Goal: Transaction & Acquisition: Obtain resource

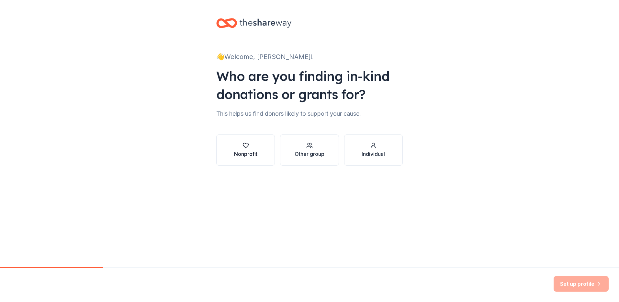
click at [249, 145] on div "button" at bounding box center [245, 145] width 23 height 6
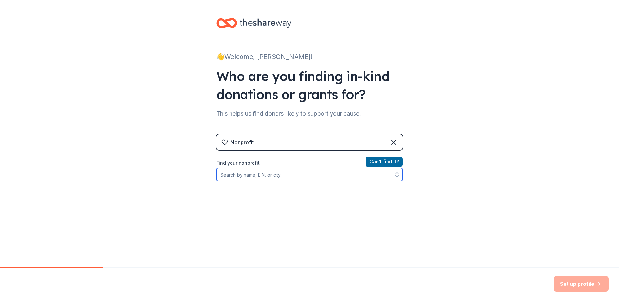
click at [270, 176] on input "Find your nonprofit" at bounding box center [309, 174] width 186 height 13
type input "aspiranet"
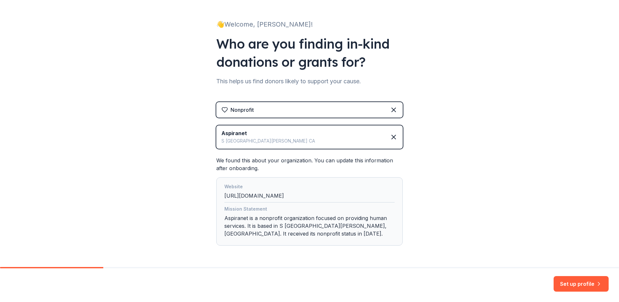
scroll to position [55, 0]
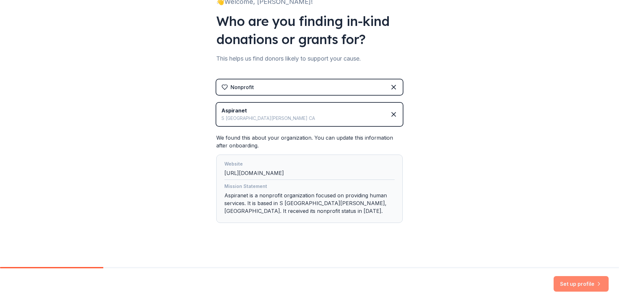
click at [580, 281] on button "Set up profile" at bounding box center [580, 284] width 55 height 16
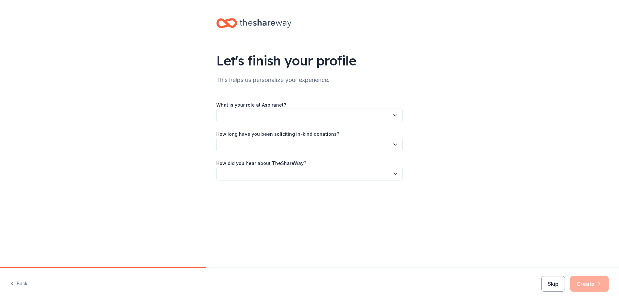
click at [391, 117] on button "button" at bounding box center [309, 115] width 186 height 14
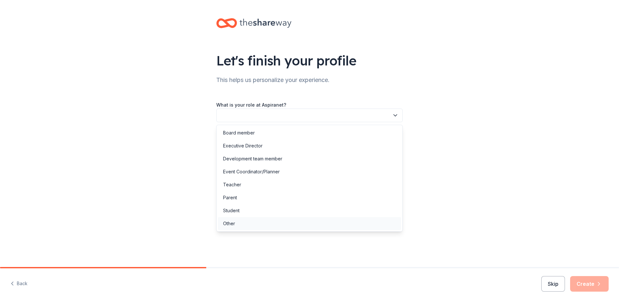
click at [236, 223] on div "Other" at bounding box center [309, 223] width 183 height 13
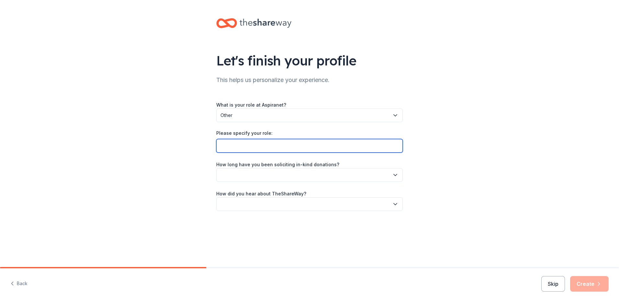
click at [384, 146] on input "Please specify your role:" at bounding box center [309, 146] width 186 height 14
type input "Administrative Assistant/Residential Program"
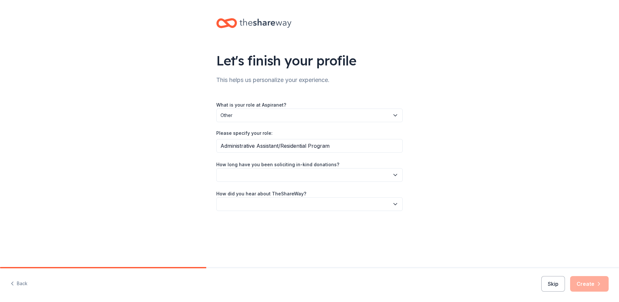
click at [390, 174] on button "button" at bounding box center [309, 175] width 186 height 14
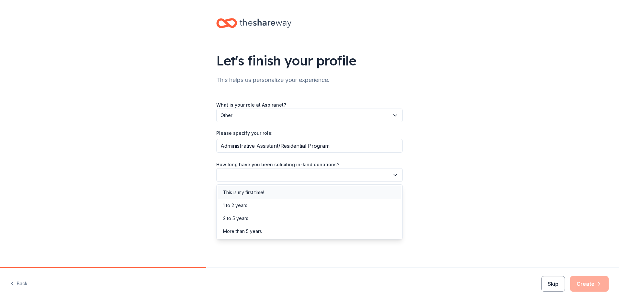
click at [251, 192] on div "This is my first time!" at bounding box center [243, 192] width 41 height 8
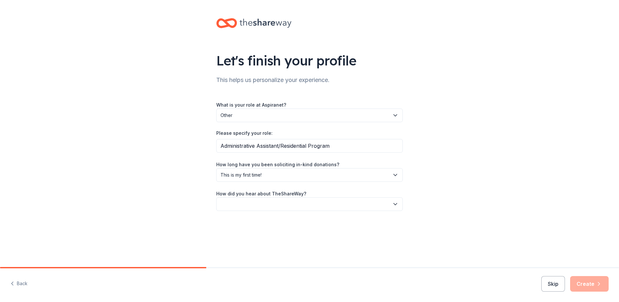
click at [392, 200] on button "button" at bounding box center [309, 204] width 186 height 14
click at [240, 233] on div "Online search" at bounding box center [237, 234] width 29 height 8
click at [589, 283] on button "Create" at bounding box center [589, 284] width 39 height 16
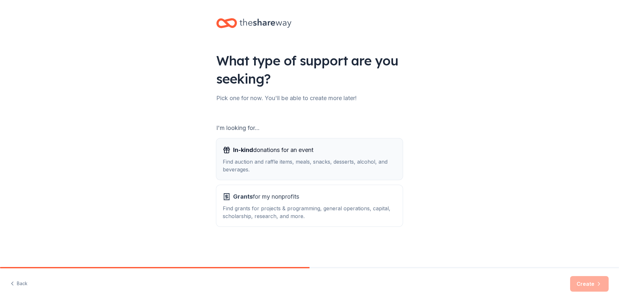
click at [324, 151] on div "In-kind donations for an event" at bounding box center [309, 150] width 173 height 10
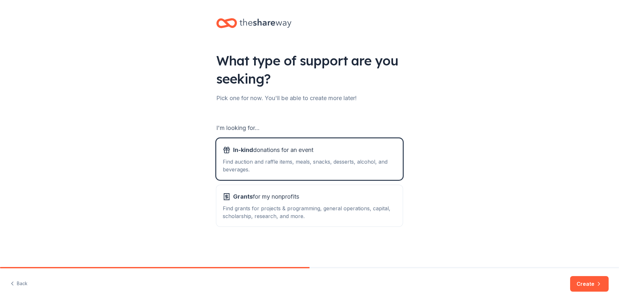
click at [366, 228] on div "What type of support are you seeking? Pick one for now. You'll be able to creat…" at bounding box center [309, 130] width 207 height 261
click at [368, 210] on div "Find grants for projects & programming, general operations, capital, scholarshi…" at bounding box center [309, 212] width 173 height 16
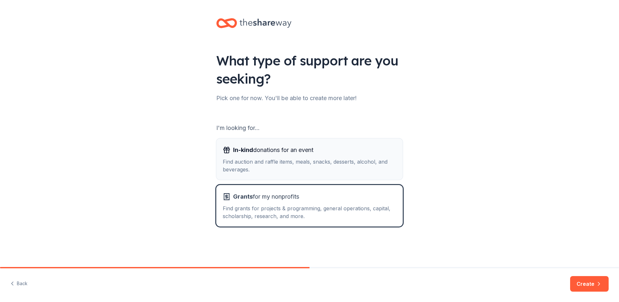
click at [325, 155] on div "In-kind donations for an event" at bounding box center [309, 150] width 173 height 10
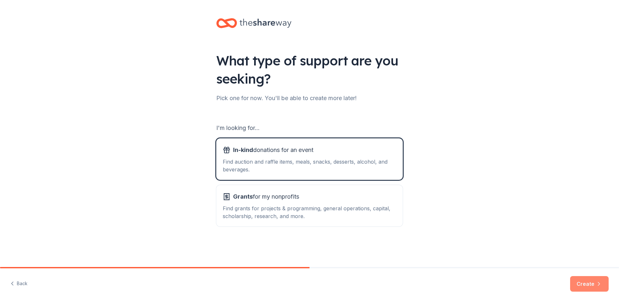
click at [586, 282] on button "Create" at bounding box center [589, 284] width 39 height 16
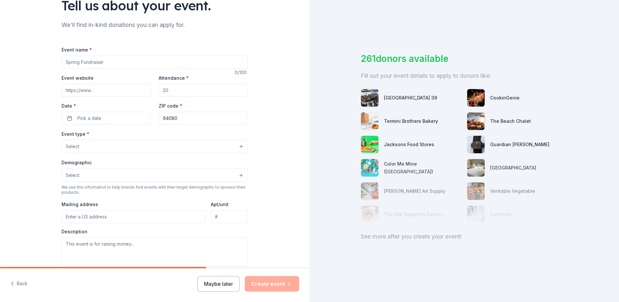
scroll to position [65, 0]
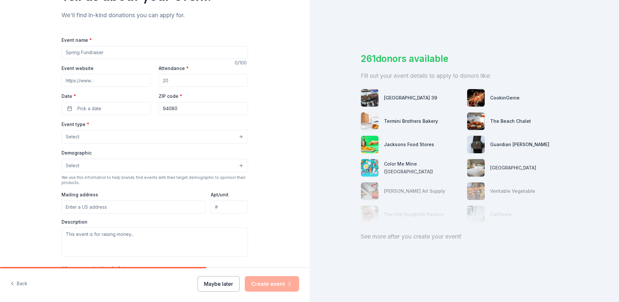
click at [224, 287] on button "Maybe later" at bounding box center [218, 284] width 42 height 16
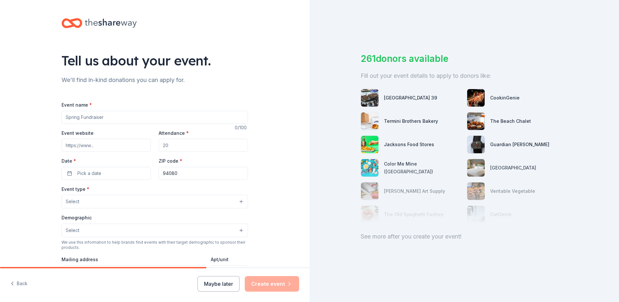
click at [88, 121] on input "Event name *" at bounding box center [154, 117] width 186 height 13
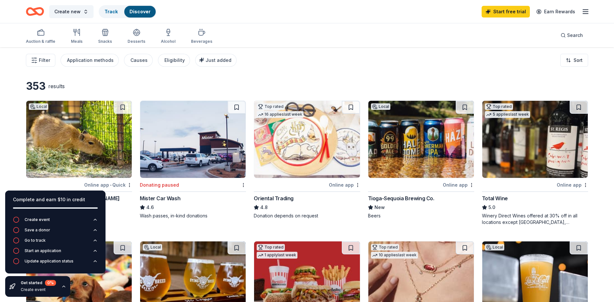
click at [287, 63] on div "Filter Application methods Causes Eligibility Just added Sort" at bounding box center [307, 60] width 614 height 26
click at [28, 12] on icon "Home" at bounding box center [32, 11] width 10 height 6
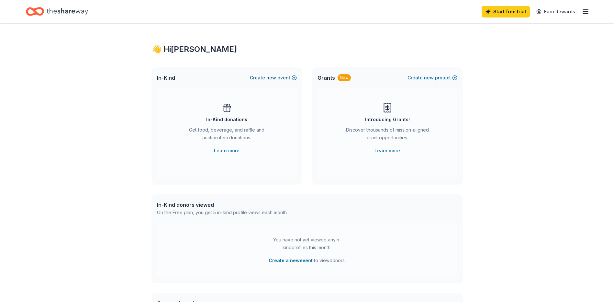
click at [264, 77] on button "Create new event" at bounding box center [273, 78] width 47 height 8
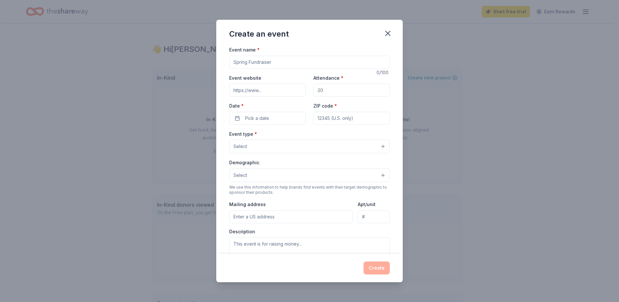
scroll to position [32, 0]
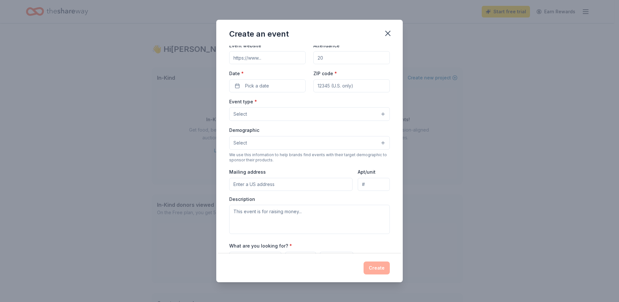
click at [378, 144] on button "Select" at bounding box center [309, 143] width 160 height 14
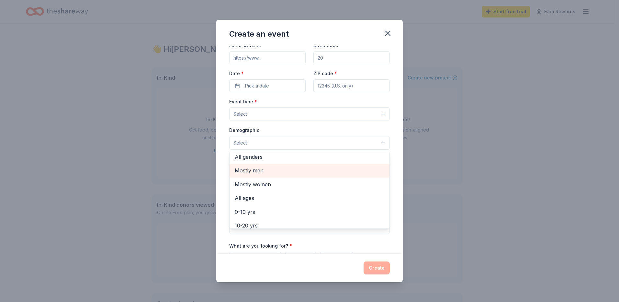
scroll to position [0, 0]
click at [261, 172] on span "Mostly men" at bounding box center [309, 173] width 149 height 8
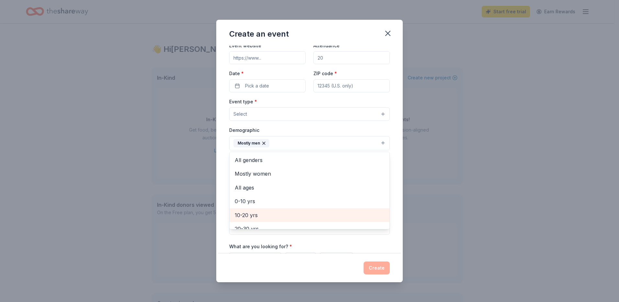
click at [268, 215] on span "10-20 yrs" at bounding box center [309, 215] width 149 height 8
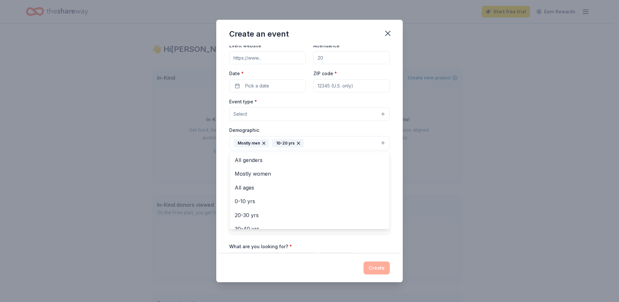
click at [392, 186] on div "Event name * 0 /100 Event website Attendance * Date * Pick a date ZIP code * Ev…" at bounding box center [309, 150] width 186 height 208
click at [283, 186] on input "Mailing address" at bounding box center [290, 184] width 123 height 13
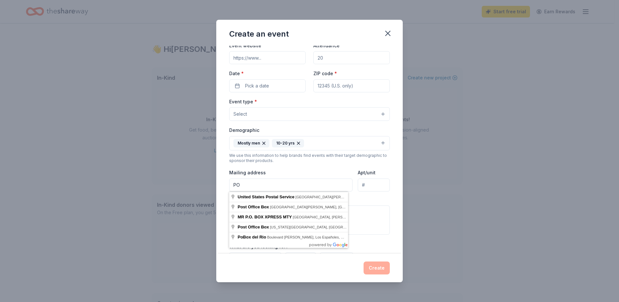
type input "P"
type input "[STREET_ADDRESS]"
type input "95380"
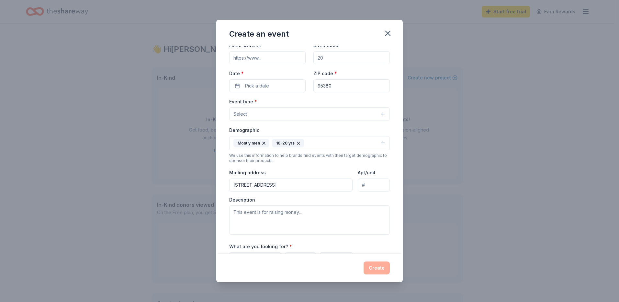
type input "[STREET_ADDRESS]"
click at [331, 211] on textarea at bounding box center [309, 219] width 160 height 29
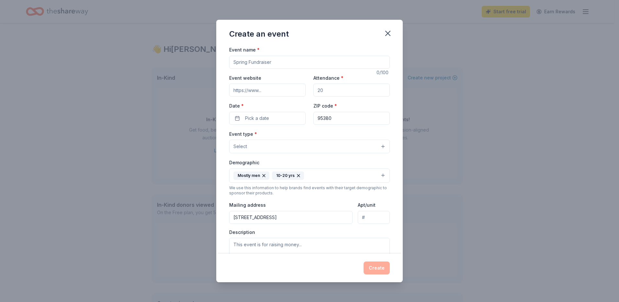
click at [288, 61] on input "Event name *" at bounding box center [309, 62] width 160 height 13
type input "Fall Event"
click at [327, 92] on input "Attendance *" at bounding box center [351, 89] width 76 height 13
type input "12"
click at [255, 119] on span "Pick a date" at bounding box center [257, 118] width 24 height 8
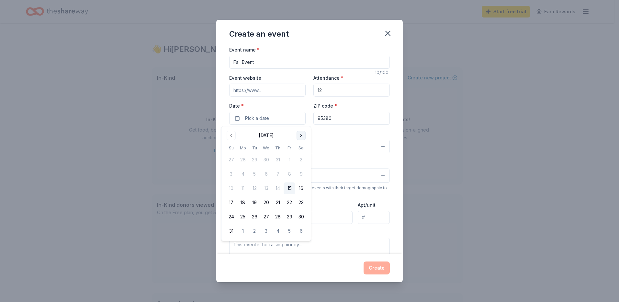
click at [300, 136] on button "Go to next month" at bounding box center [300, 135] width 9 height 9
click at [266, 161] on button "1" at bounding box center [266, 160] width 12 height 12
click at [284, 64] on input "Fall Event" at bounding box center [309, 62] width 160 height 13
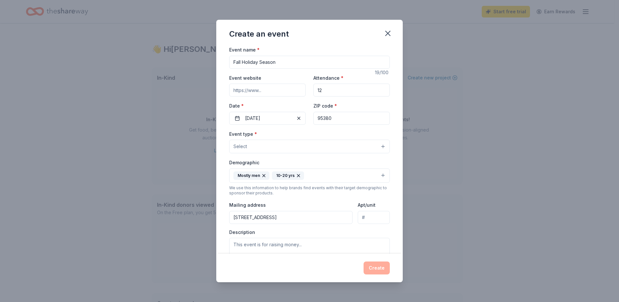
type input "Fall Holiday Season"
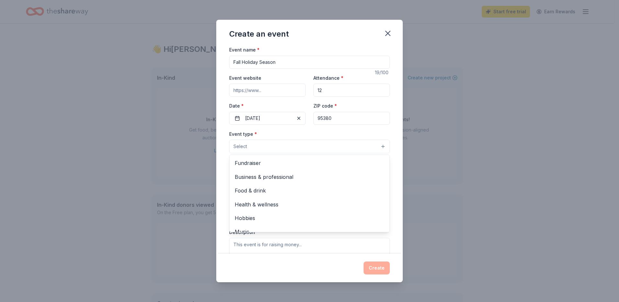
click at [282, 147] on button "Select" at bounding box center [309, 146] width 160 height 14
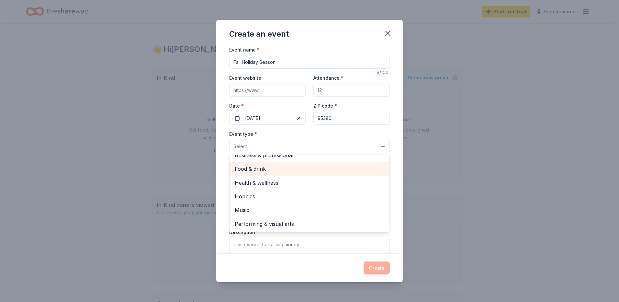
click at [259, 169] on span "Food & drink" at bounding box center [309, 168] width 149 height 8
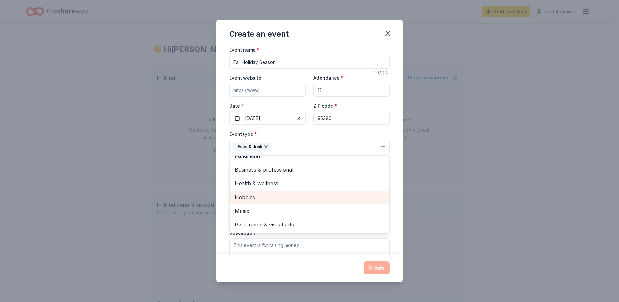
click at [259, 196] on span "Hobbies" at bounding box center [309, 197] width 149 height 8
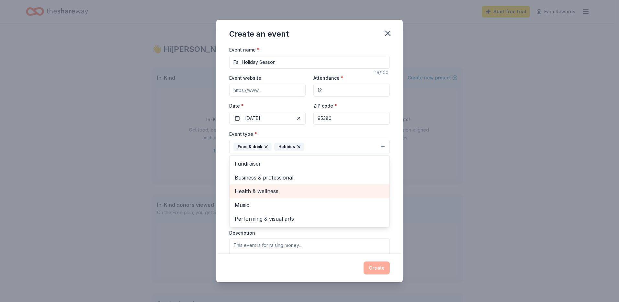
scroll to position [0, 0]
click at [283, 192] on span "Health & wellness" at bounding box center [309, 191] width 149 height 8
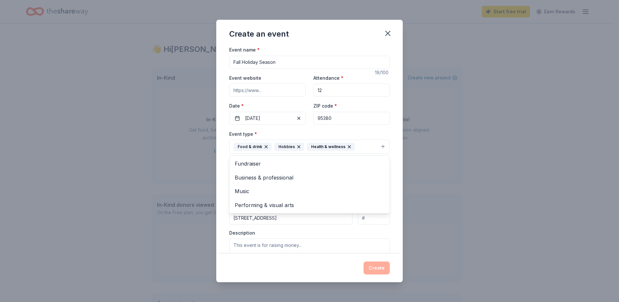
click at [391, 141] on div "Event name * Fall Holiday Season 19 /100 Event website Attendance * 12 Date * […" at bounding box center [309, 150] width 186 height 208
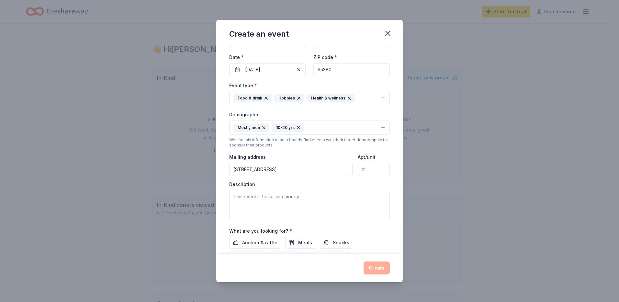
scroll to position [65, 0]
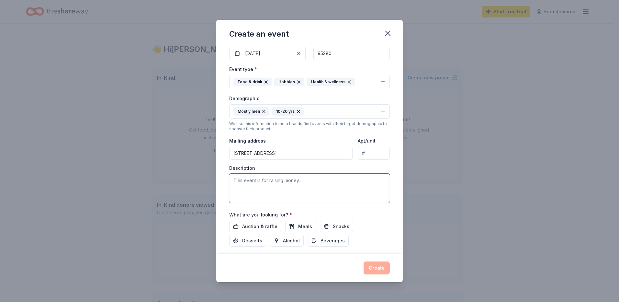
paste textarea "This fall, we’re organizing a seasonal giving opportunity to support the teenag…"
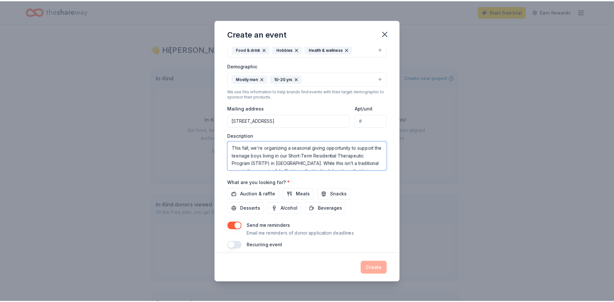
scroll to position [103, 0]
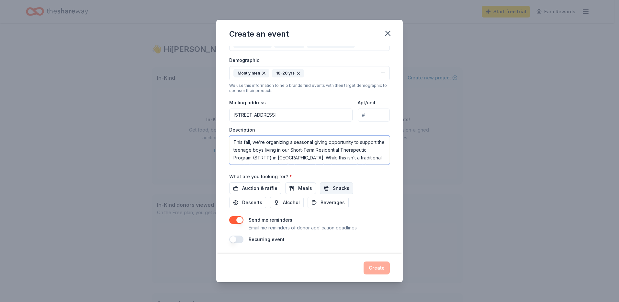
type textarea "This fall, we’re organizing a seasonal giving opportunity to support the teenag…"
click at [328, 189] on button "Snacks" at bounding box center [336, 188] width 33 height 12
click at [257, 202] on span "Desserts" at bounding box center [252, 202] width 20 height 8
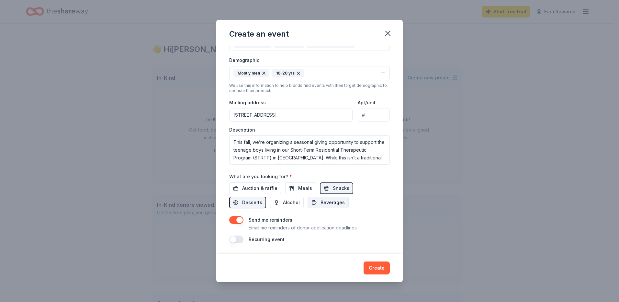
click at [315, 205] on button "Beverages" at bounding box center [327, 202] width 41 height 12
click at [380, 267] on button "Create" at bounding box center [376, 267] width 26 height 13
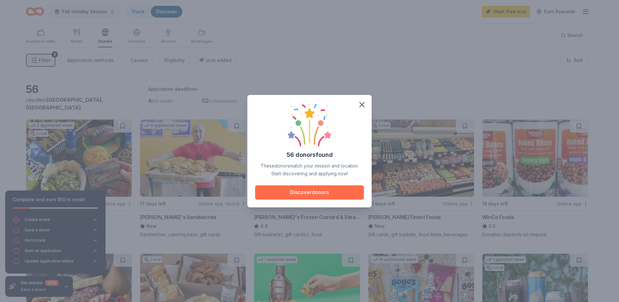
click at [307, 194] on button "Discover donors" at bounding box center [309, 192] width 109 height 14
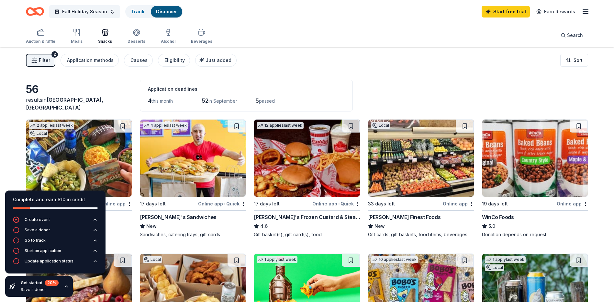
click at [94, 231] on icon "button" at bounding box center [95, 229] width 5 height 5
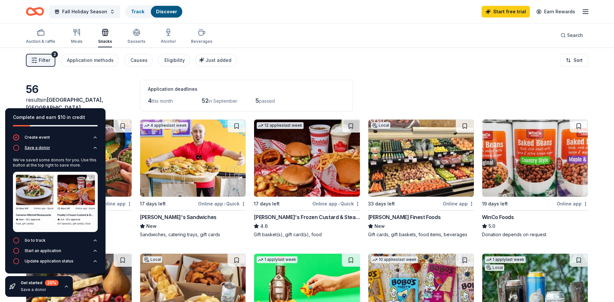
click at [16, 149] on icon "button" at bounding box center [16, 147] width 6 height 6
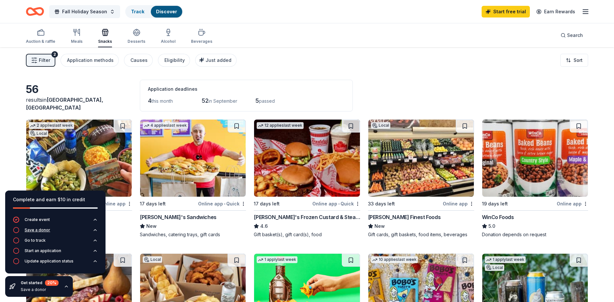
click at [16, 228] on icon "button" at bounding box center [16, 229] width 6 height 6
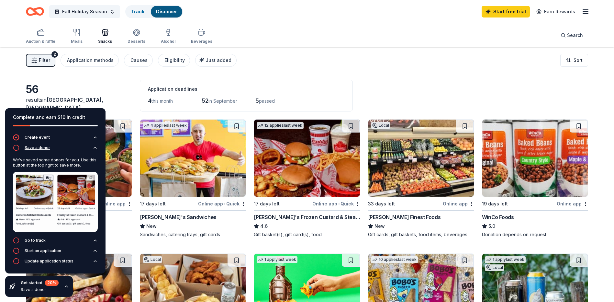
click at [42, 146] on div "Save a donor" at bounding box center [38, 147] width 26 height 5
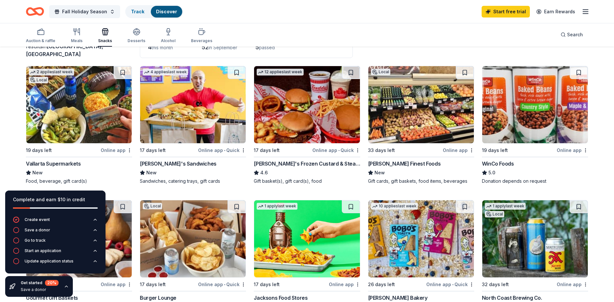
scroll to position [65, 0]
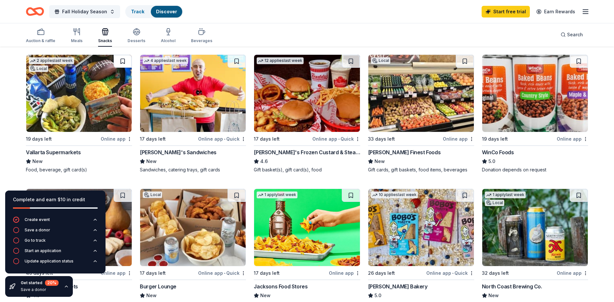
click at [120, 57] on button at bounding box center [123, 61] width 18 height 13
click at [41, 238] on div "Go to track" at bounding box center [35, 239] width 21 height 5
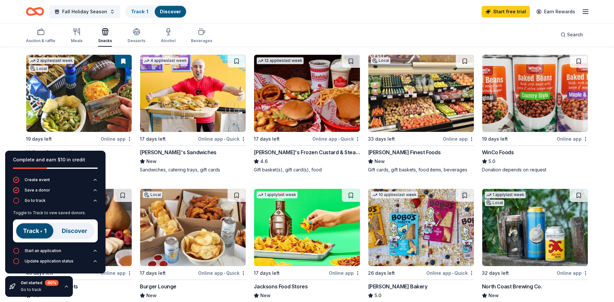
click at [32, 229] on img at bounding box center [55, 230] width 85 height 23
click at [79, 229] on img at bounding box center [55, 230] width 85 height 23
click at [37, 198] on div "Go to track" at bounding box center [35, 200] width 21 height 5
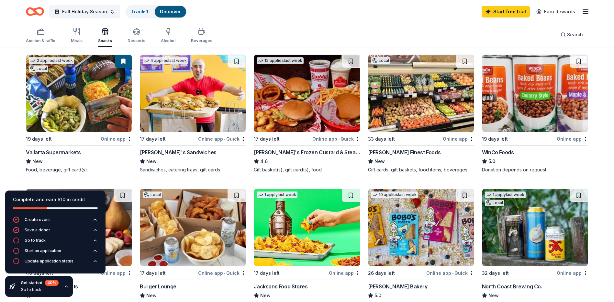
click at [207, 66] on img at bounding box center [192, 93] width 105 height 77
click at [36, 240] on div "Go to track" at bounding box center [35, 239] width 21 height 5
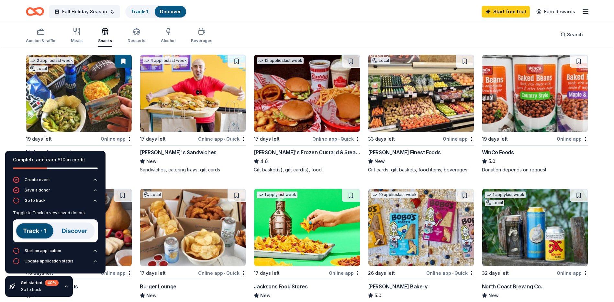
click at [36, 228] on img at bounding box center [55, 230] width 85 height 23
click at [78, 227] on img at bounding box center [55, 230] width 85 height 23
click at [78, 233] on img at bounding box center [55, 230] width 85 height 23
click at [578, 61] on button at bounding box center [578, 61] width 18 height 13
click at [36, 249] on div "Start an application" at bounding box center [43, 250] width 37 height 5
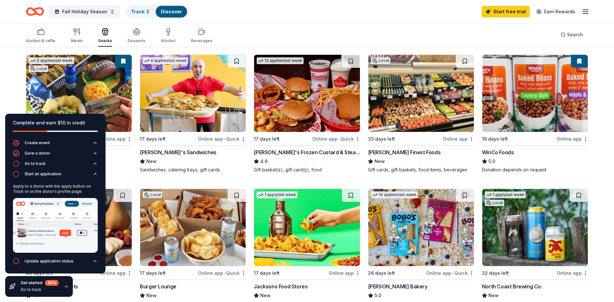
click at [274, 22] on div "Fall Holiday Season Track · 2 Discover Start free trial Earn Rewards" at bounding box center [307, 11] width 614 height 23
click at [129, 8] on div "Track · 2" at bounding box center [140, 12] width 28 height 12
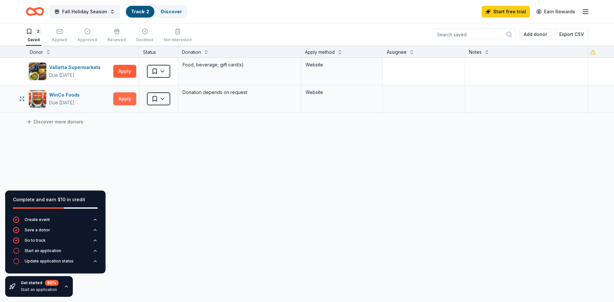
click at [121, 99] on button "Apply" at bounding box center [124, 98] width 23 height 13
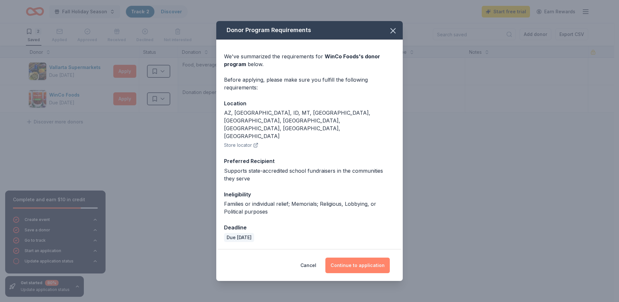
click at [355, 257] on button "Continue to application" at bounding box center [357, 265] width 64 height 16
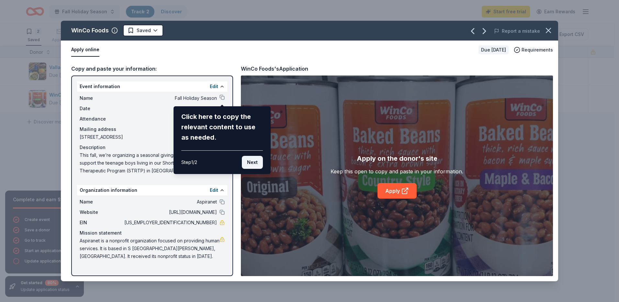
click at [246, 162] on button "Next" at bounding box center [252, 162] width 21 height 13
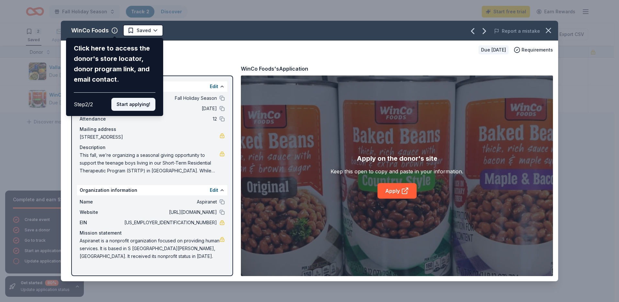
click at [131, 105] on button "Start applying!" at bounding box center [133, 104] width 44 height 13
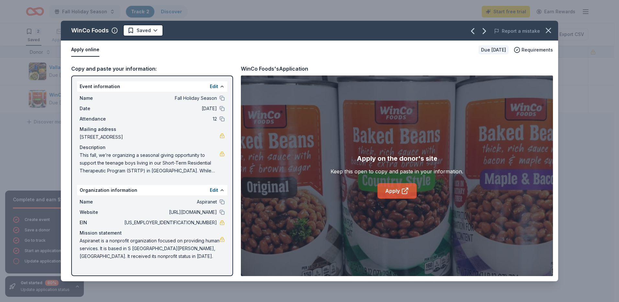
click at [398, 193] on link "Apply" at bounding box center [396, 191] width 39 height 16
click at [393, 190] on link "Apply" at bounding box center [396, 191] width 39 height 16
click at [551, 30] on icon "button" at bounding box center [548, 30] width 9 height 9
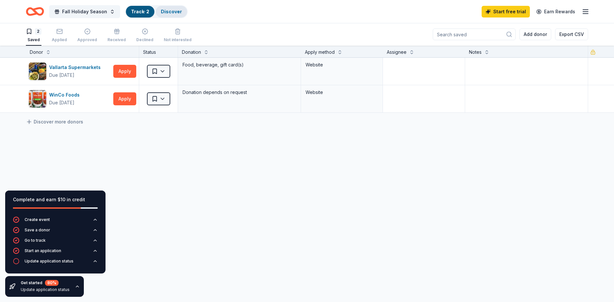
click at [167, 10] on link "Discover" at bounding box center [171, 12] width 21 height 6
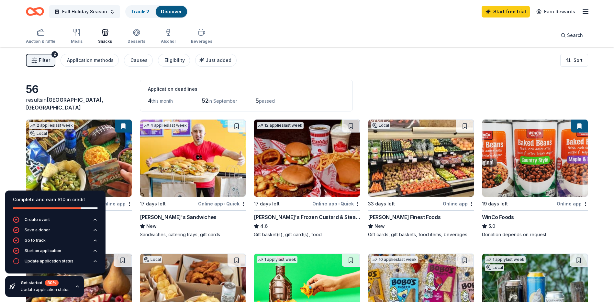
click at [43, 261] on div "Update application status" at bounding box center [49, 260] width 49 height 5
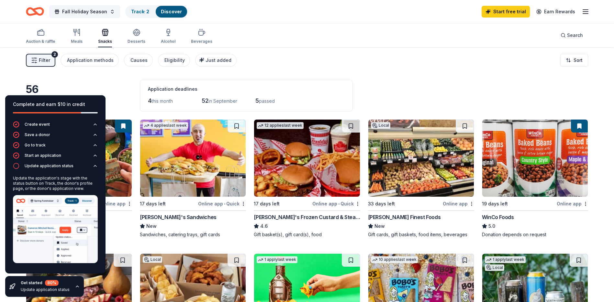
click at [138, 10] on link "Track · 2" at bounding box center [140, 12] width 18 height 6
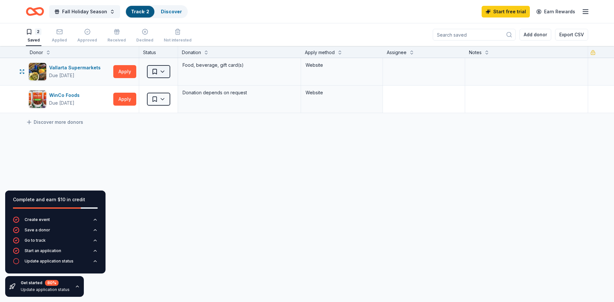
click at [164, 70] on html "Fall Holiday Season Track · 2 Discover Start free trial Earn Rewards 2 Saved Ap…" at bounding box center [307, 151] width 614 height 302
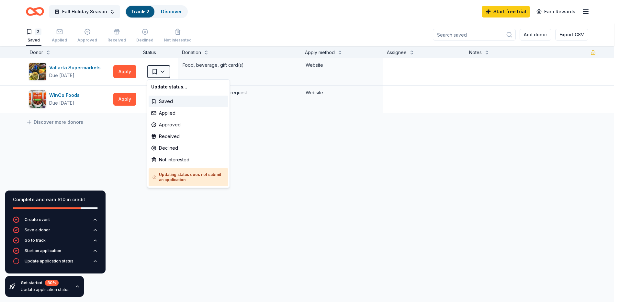
click at [303, 147] on html "Fall Holiday Season Track · 2 Discover Start free trial Earn Rewards 2 Saved Ap…" at bounding box center [309, 151] width 619 height 302
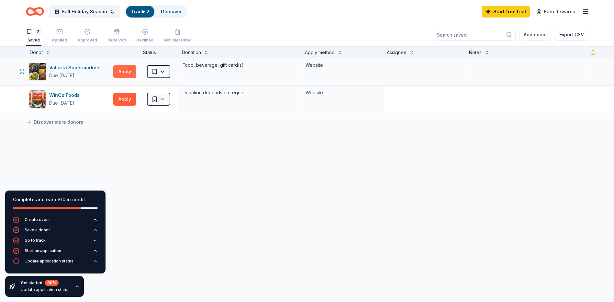
click at [120, 72] on button "Apply" at bounding box center [124, 71] width 23 height 13
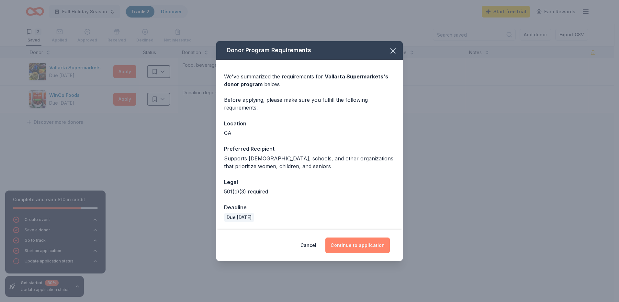
click at [353, 243] on button "Continue to application" at bounding box center [357, 245] width 64 height 16
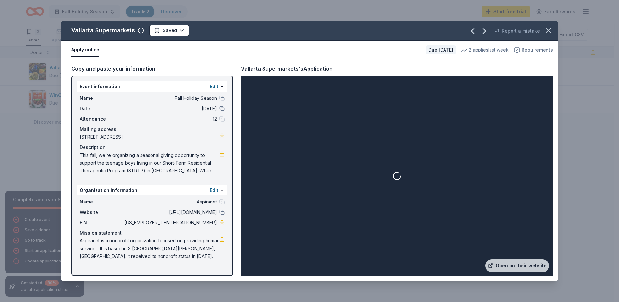
click at [528, 50] on span "Requirements" at bounding box center [536, 50] width 31 height 8
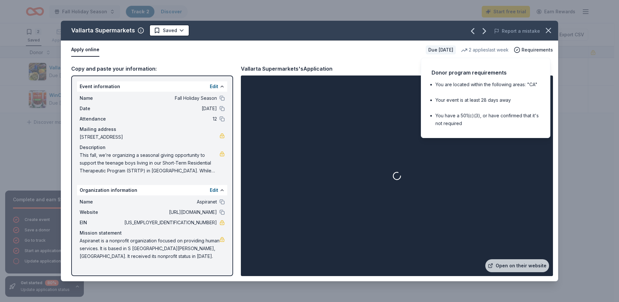
click at [352, 54] on div "Apply online" at bounding box center [245, 50] width 349 height 14
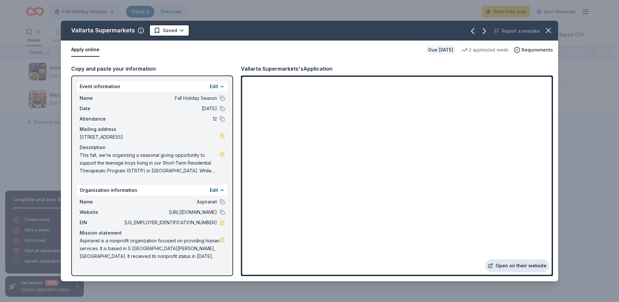
click at [523, 264] on link "Open on their website" at bounding box center [517, 265] width 64 height 13
